Goal: Task Accomplishment & Management: Complete application form

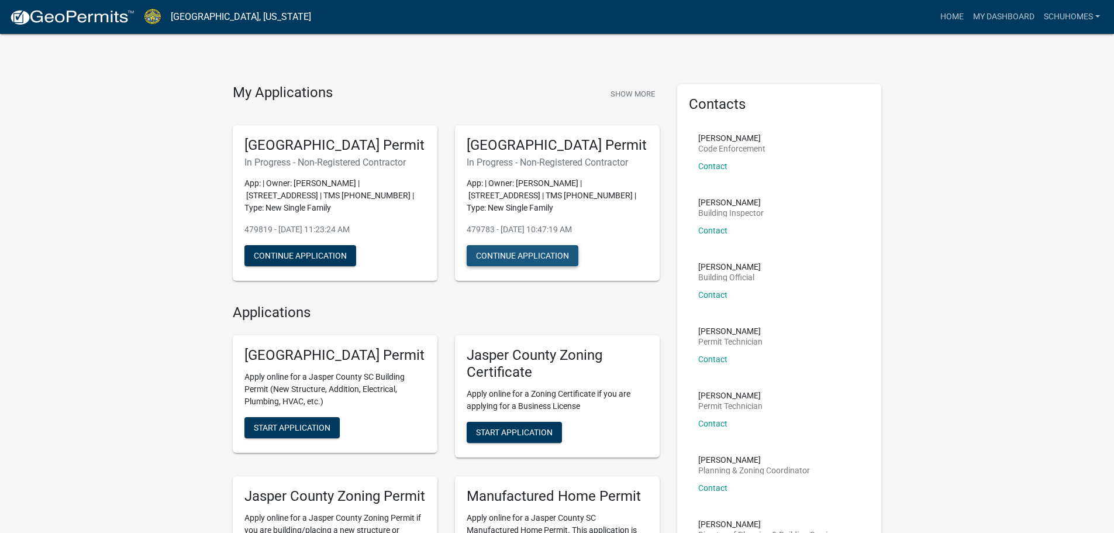
click at [503, 266] on button "Continue Application" at bounding box center [523, 255] width 112 height 21
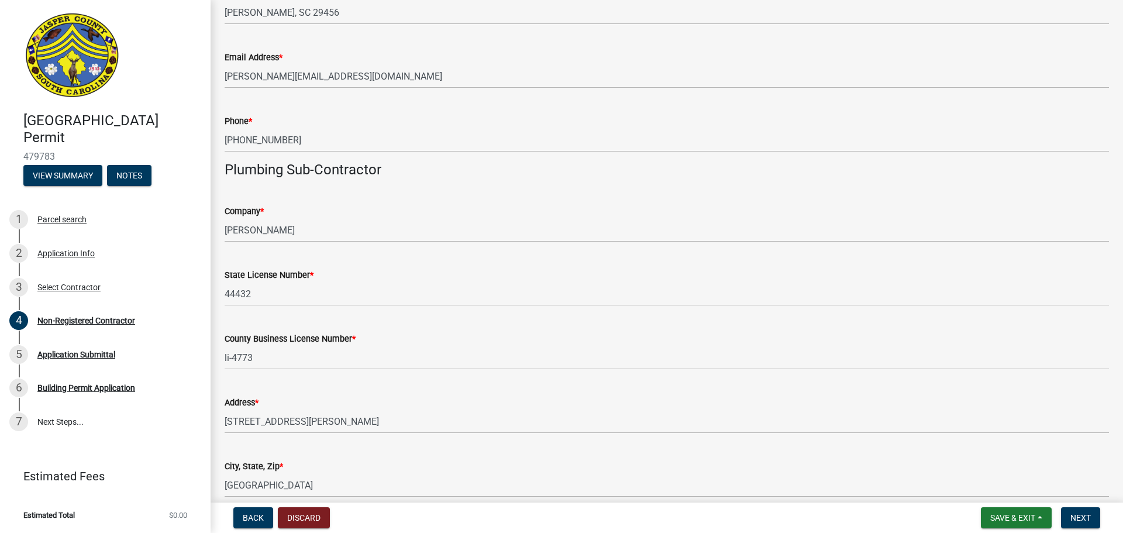
scroll to position [2106, 0]
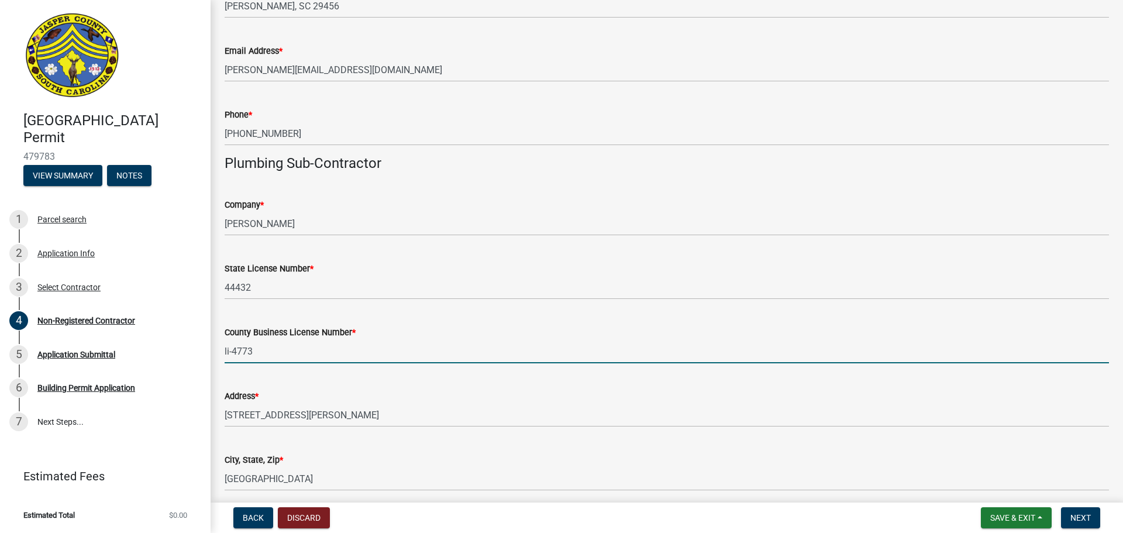
drag, startPoint x: 268, startPoint y: 353, endPoint x: 234, endPoint y: 352, distance: 33.9
click at [234, 352] on input "li-4773" at bounding box center [667, 351] width 884 height 24
type input "li-7050"
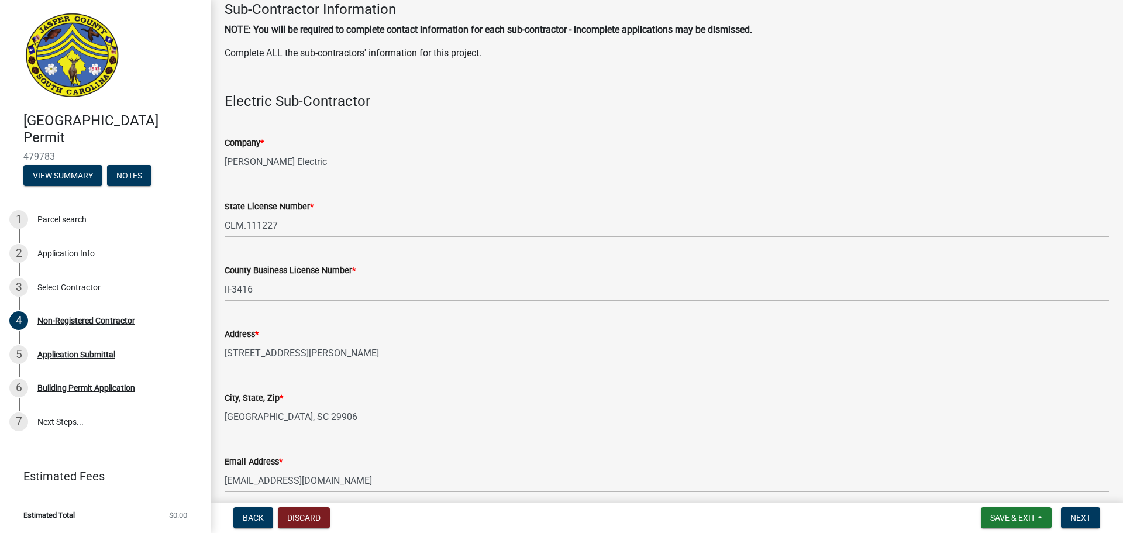
scroll to position [1228, 0]
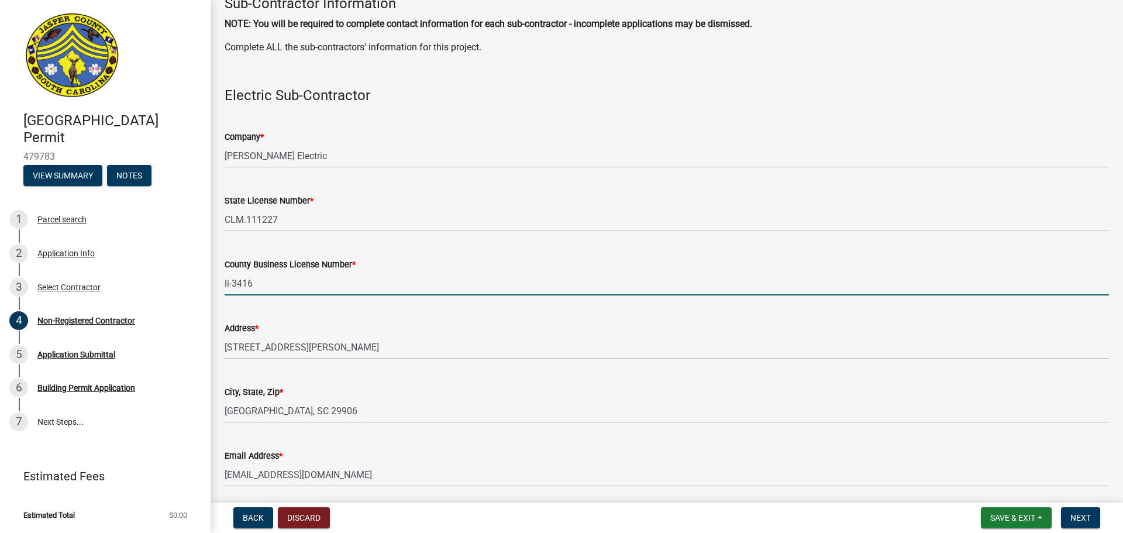
click at [274, 286] on input "li-3416" at bounding box center [667, 283] width 884 height 24
type input "li-6970"
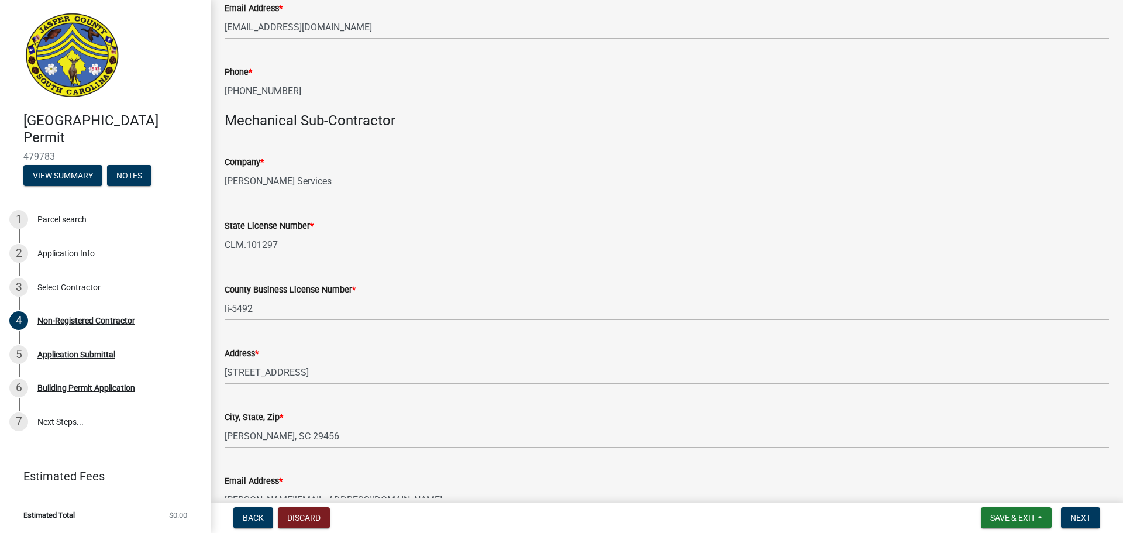
scroll to position [1696, 0]
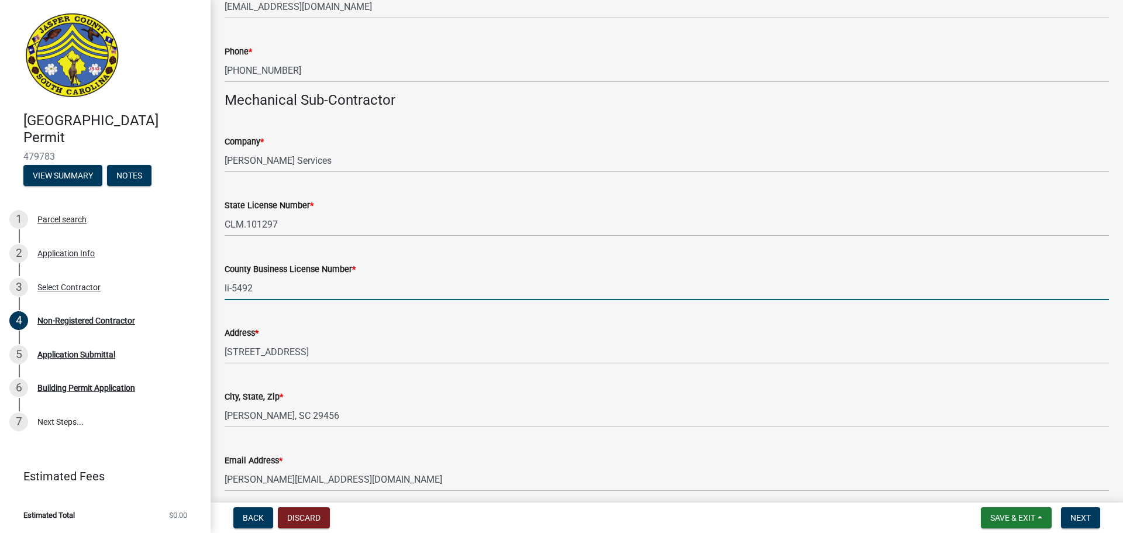
click at [283, 287] on input "li-5492" at bounding box center [667, 288] width 884 height 24
type input "li-6855"
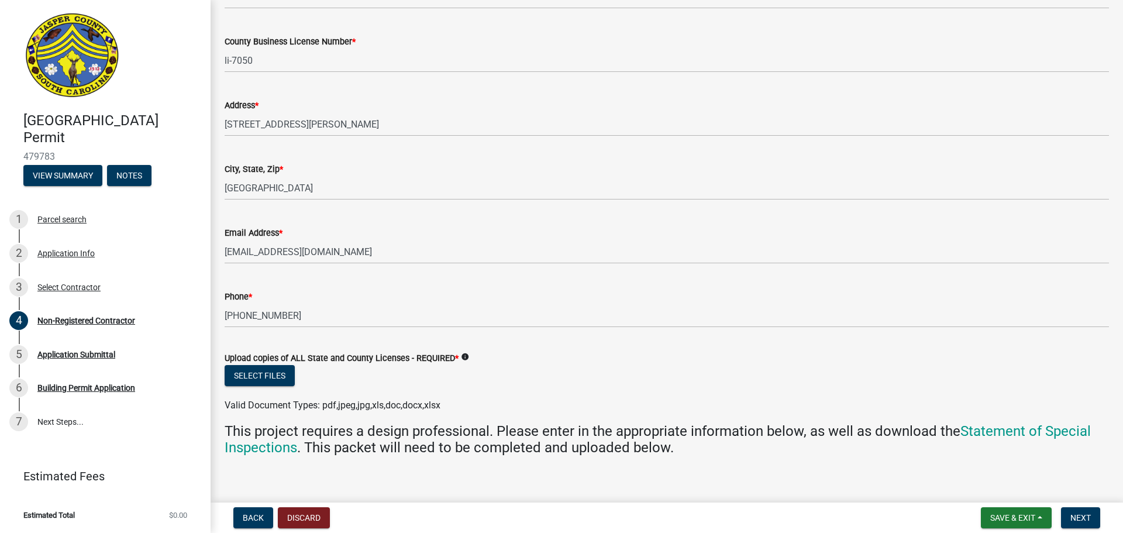
scroll to position [2398, 0]
click at [268, 373] on button "Select files" at bounding box center [260, 373] width 70 height 21
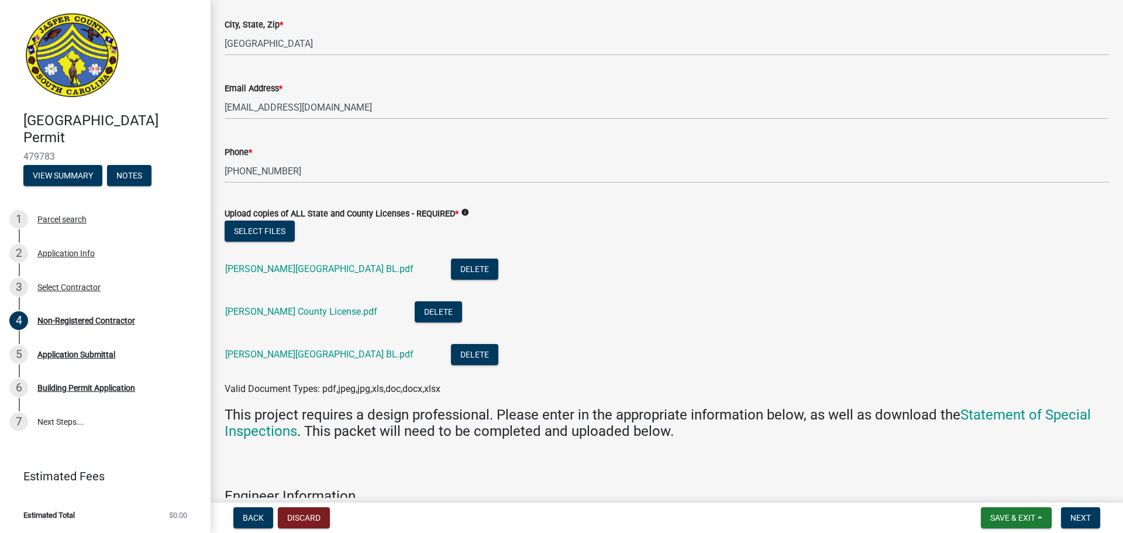
scroll to position [2573, 0]
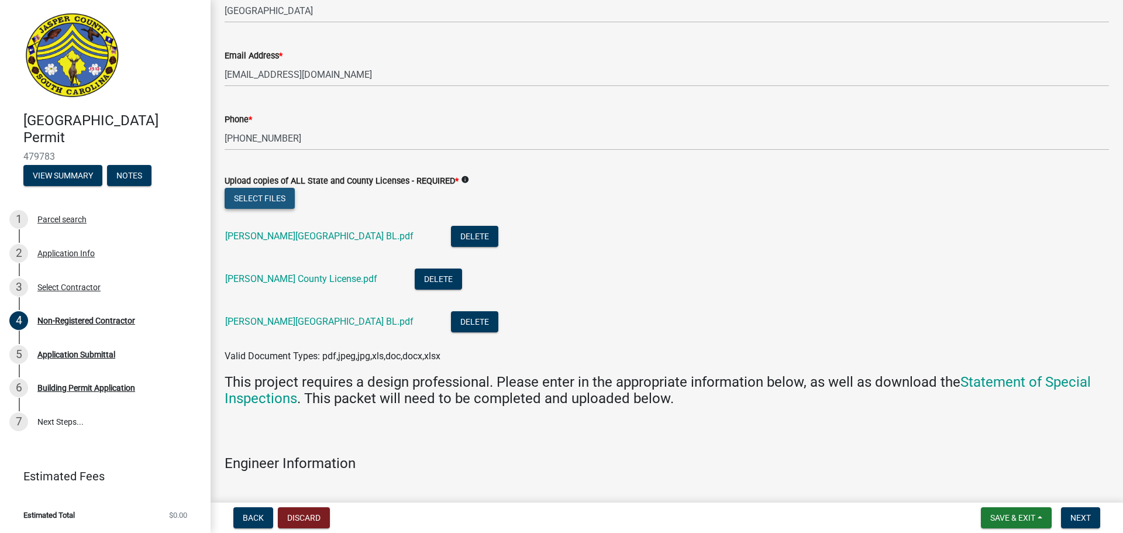
click at [254, 193] on button "Select files" at bounding box center [260, 198] width 70 height 21
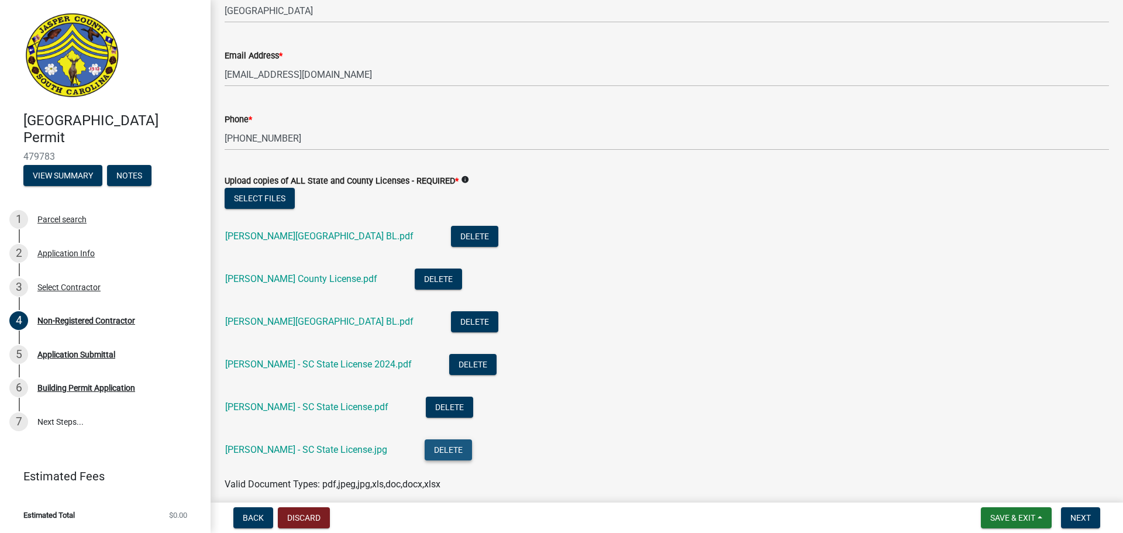
click at [425, 450] on button "Delete" at bounding box center [448, 449] width 47 height 21
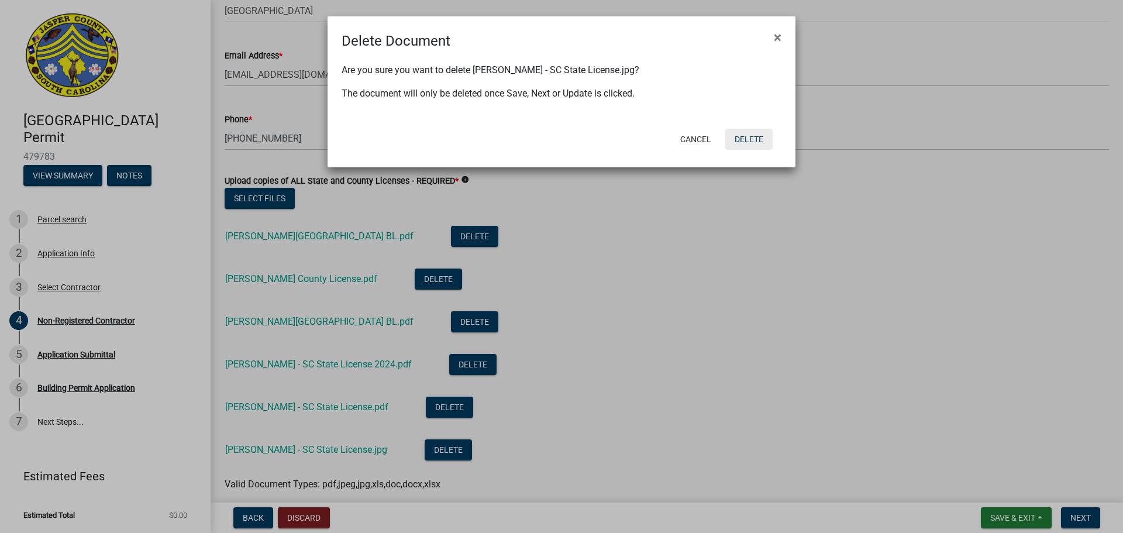
click at [755, 135] on button "Delete" at bounding box center [748, 139] width 47 height 21
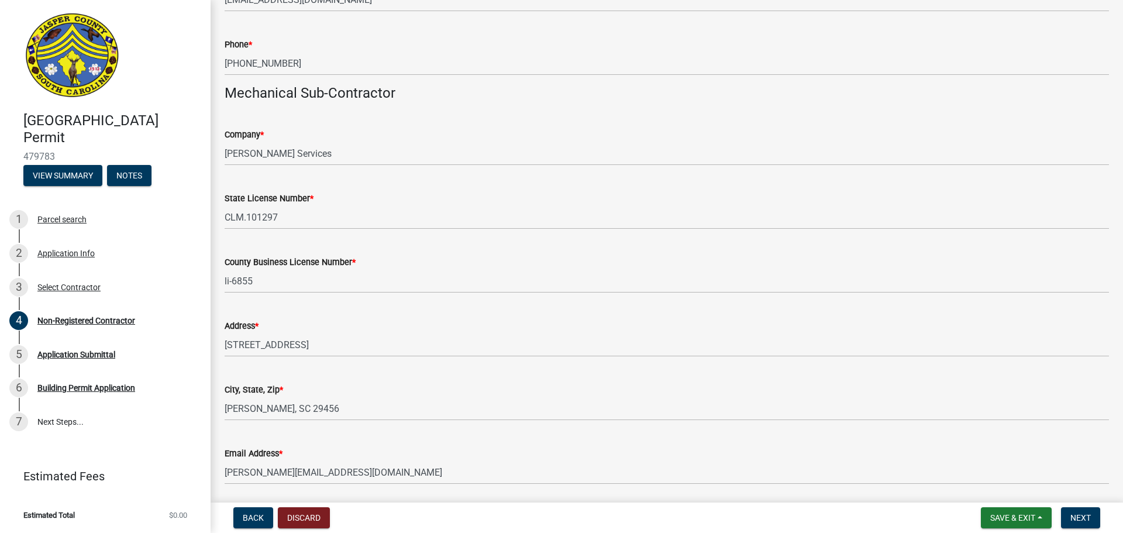
scroll to position [1444, 0]
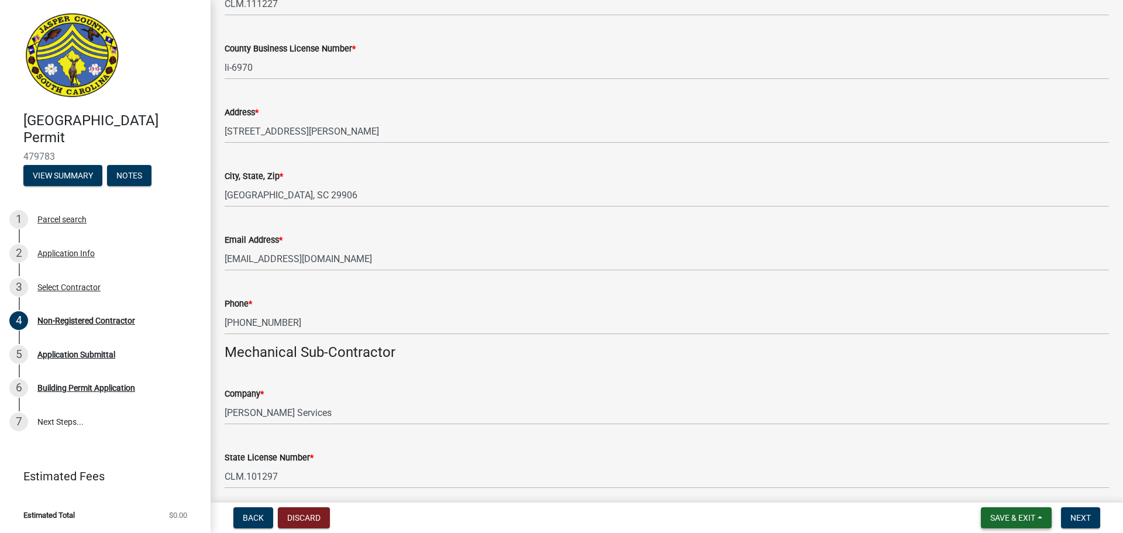
click at [1041, 519] on button "Save & Exit" at bounding box center [1016, 517] width 71 height 21
click at [987, 486] on button "Save & Exit" at bounding box center [1005, 487] width 94 height 28
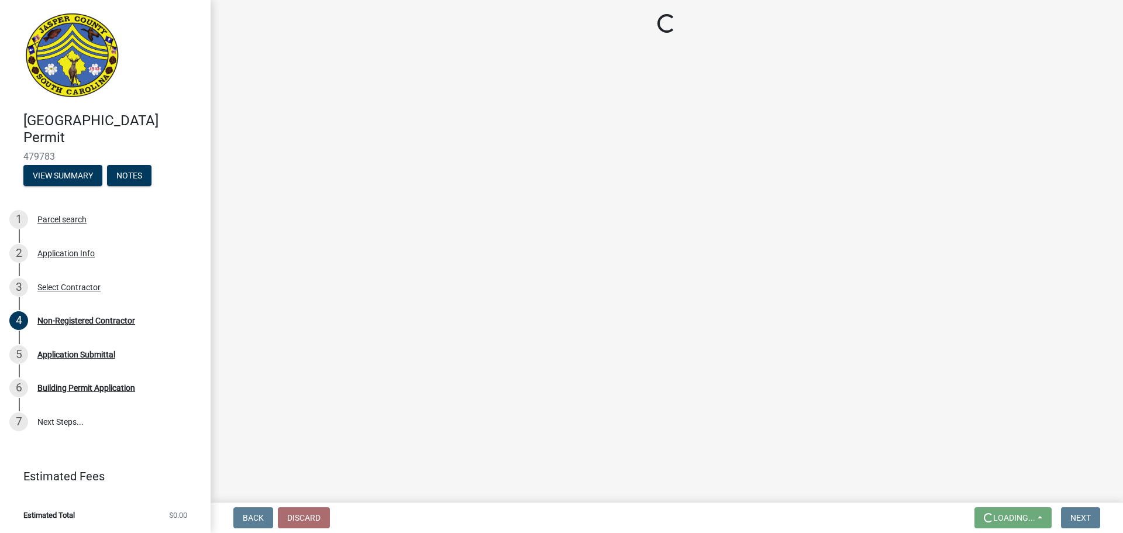
scroll to position [0, 0]
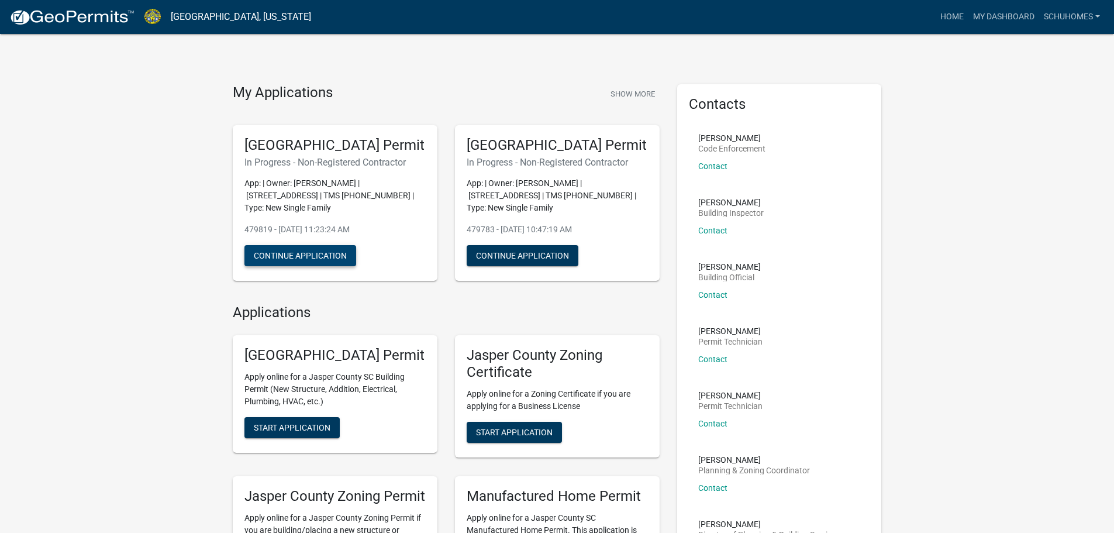
click at [332, 266] on button "Continue Application" at bounding box center [300, 255] width 112 height 21
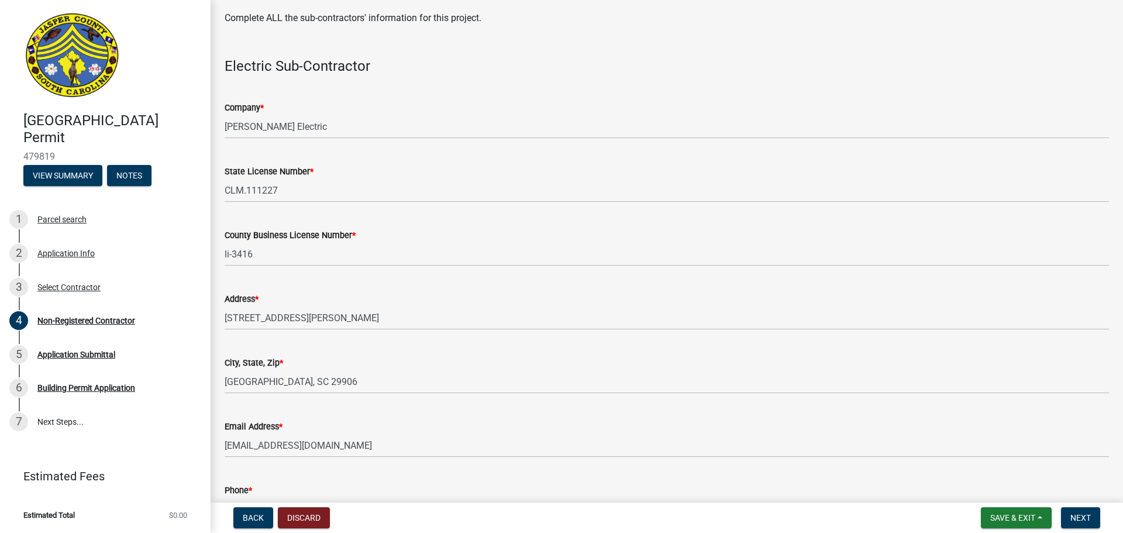
scroll to position [1287, 0]
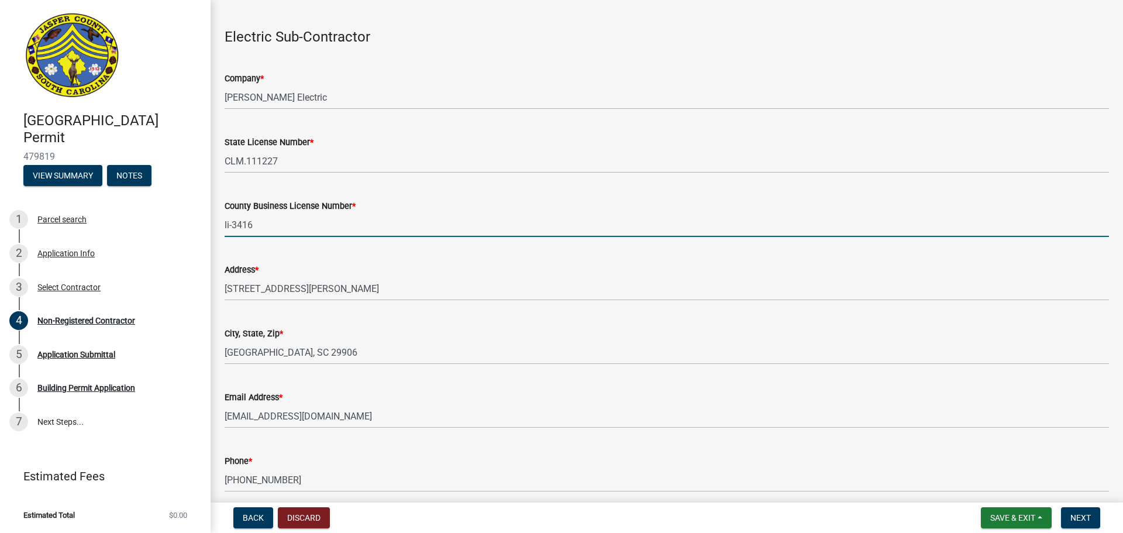
click at [267, 228] on input "li-3416" at bounding box center [667, 225] width 884 height 24
type input "li-6970"
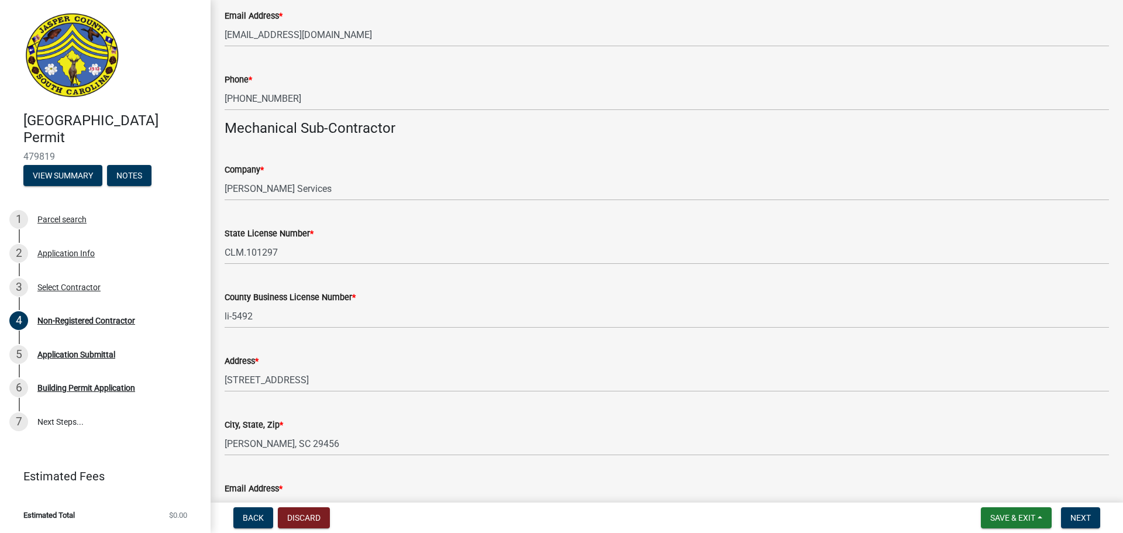
scroll to position [1696, 0]
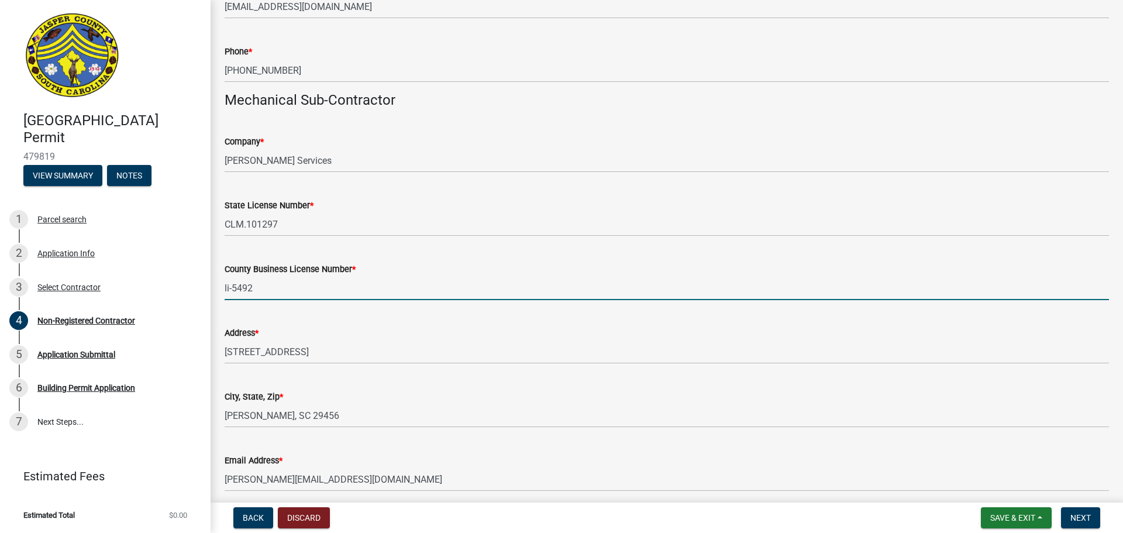
click at [266, 290] on input "li-5492" at bounding box center [667, 288] width 884 height 24
type input "li-6855"
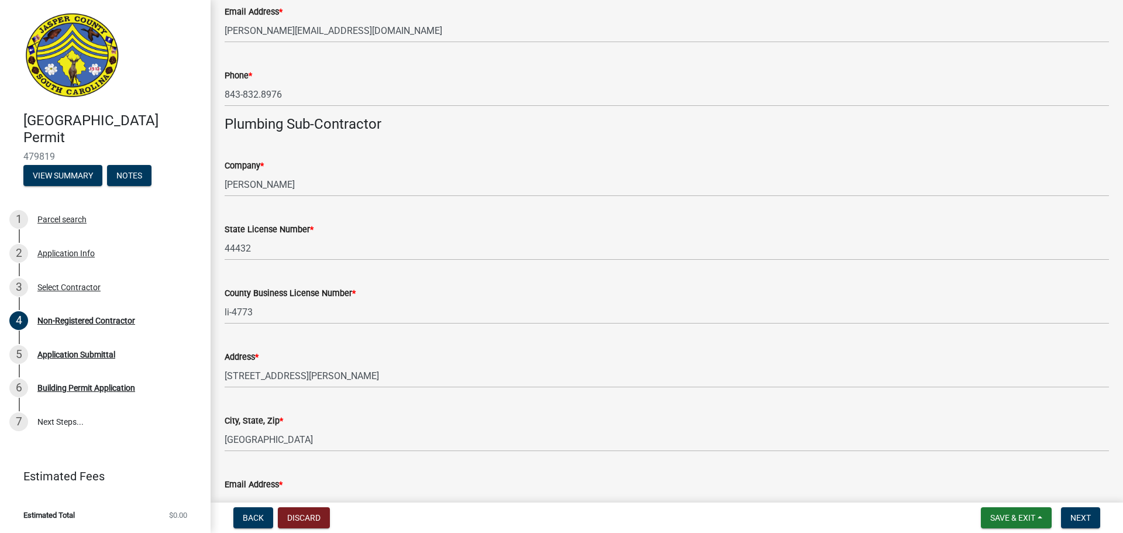
scroll to position [2164, 0]
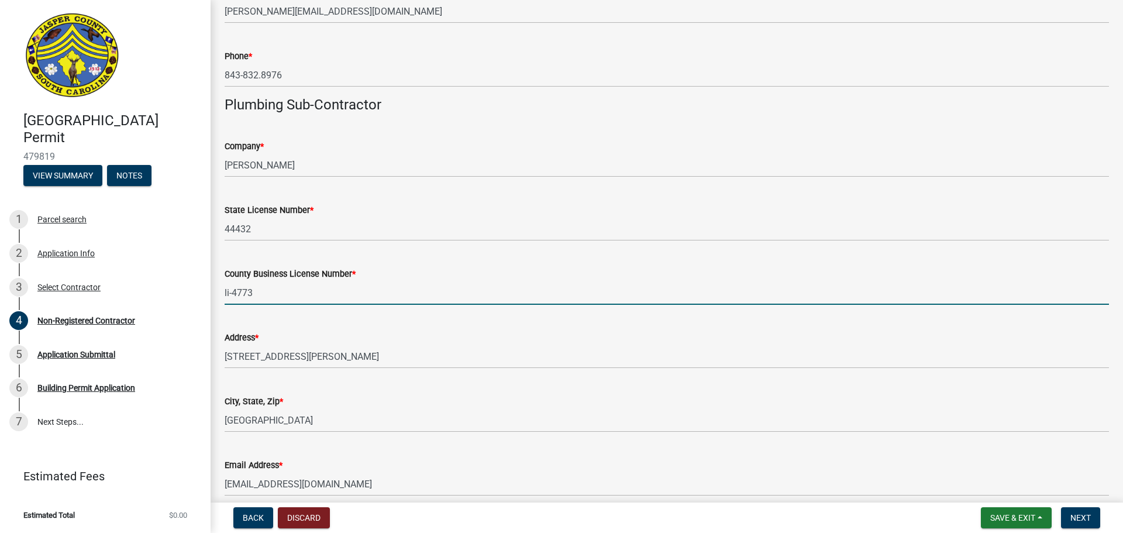
click at [275, 292] on input "li-4773" at bounding box center [667, 293] width 884 height 24
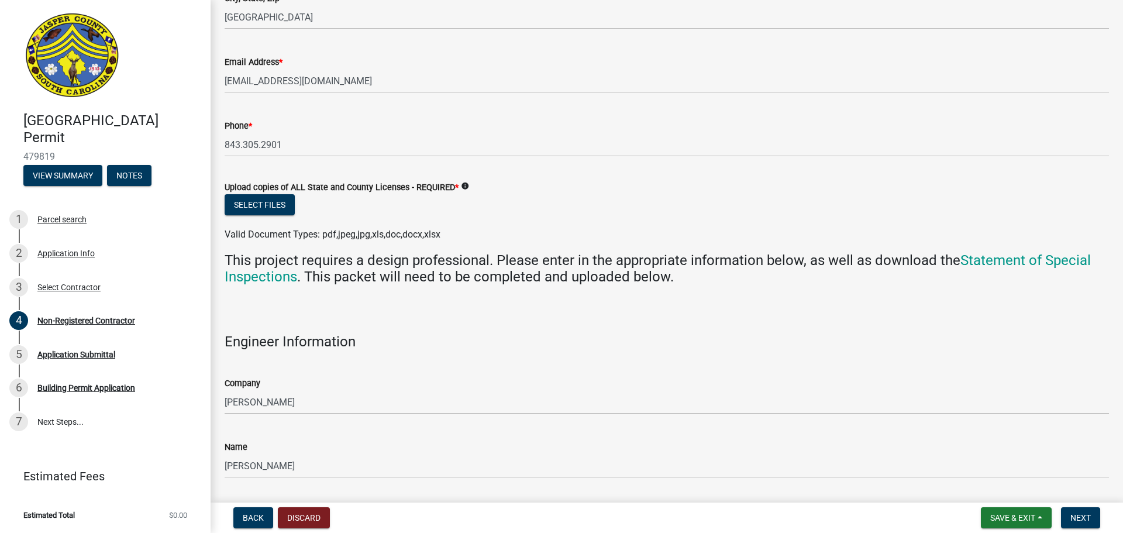
scroll to position [2573, 0]
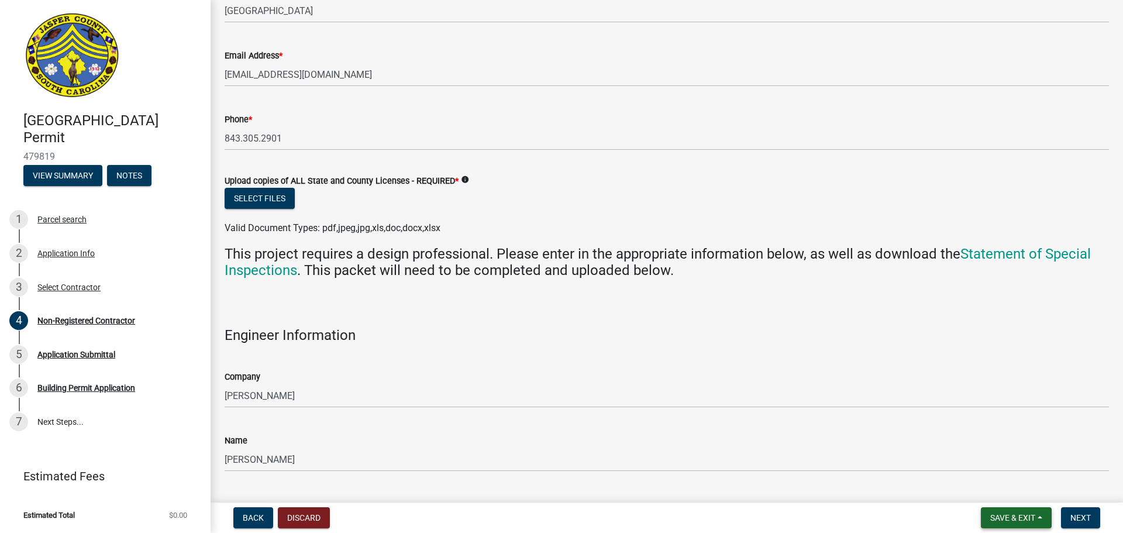
type input "li-7050"
click at [1043, 518] on button "Save & Exit" at bounding box center [1016, 517] width 71 height 21
click at [1011, 492] on button "Save & Exit" at bounding box center [1005, 487] width 94 height 28
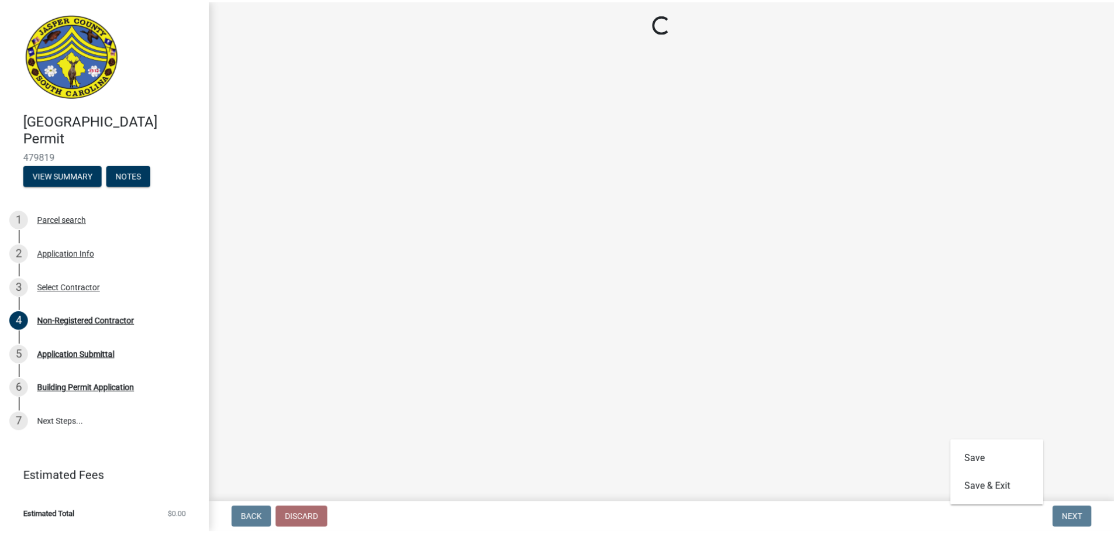
scroll to position [0, 0]
